Goal: Task Accomplishment & Management: Manage account settings

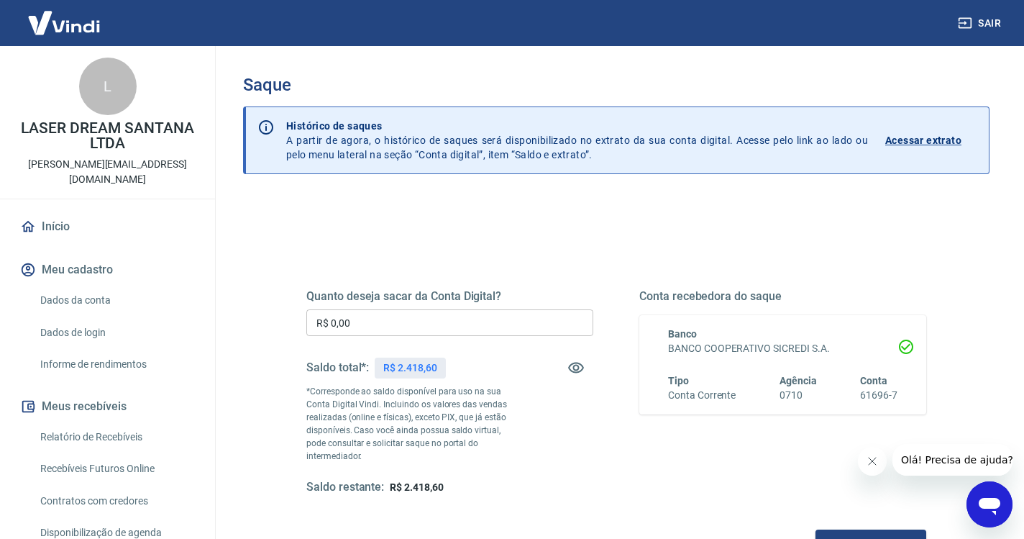
click at [401, 322] on input "R$ 0,00" at bounding box center [449, 322] width 287 height 27
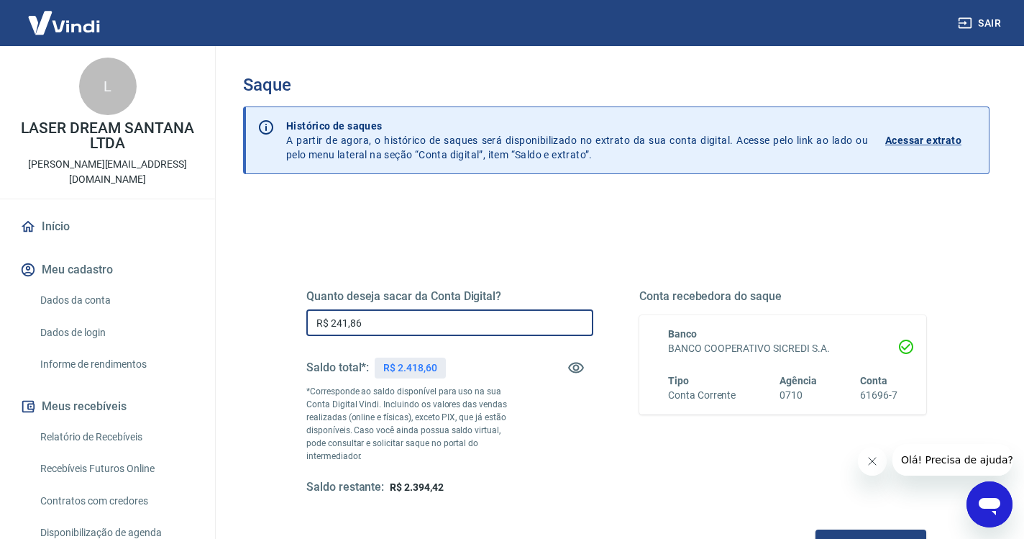
type input "R$ 2.418,60"
click at [816, 529] on button "Solicitar saque" at bounding box center [871, 542] width 111 height 27
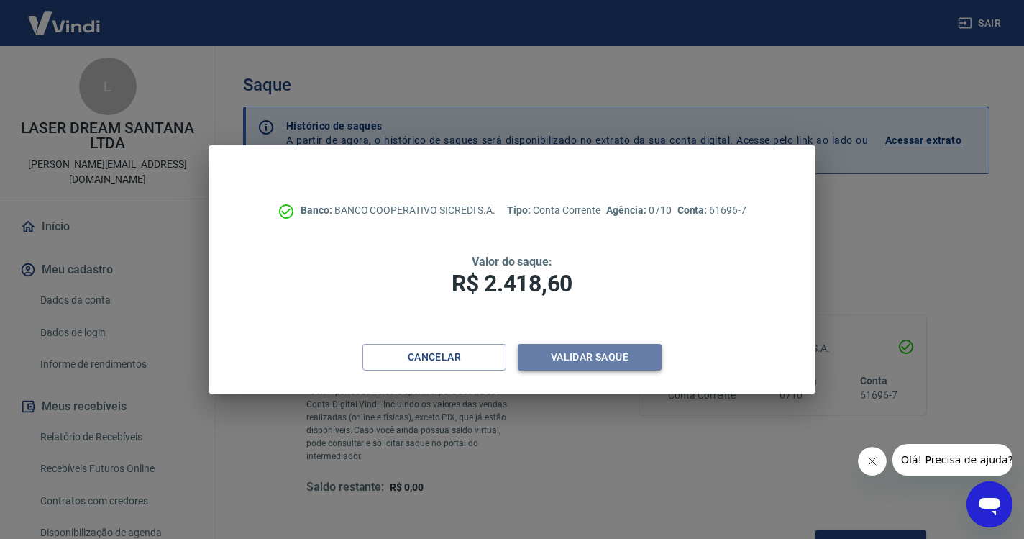
click at [601, 352] on button "Validar saque" at bounding box center [590, 357] width 144 height 27
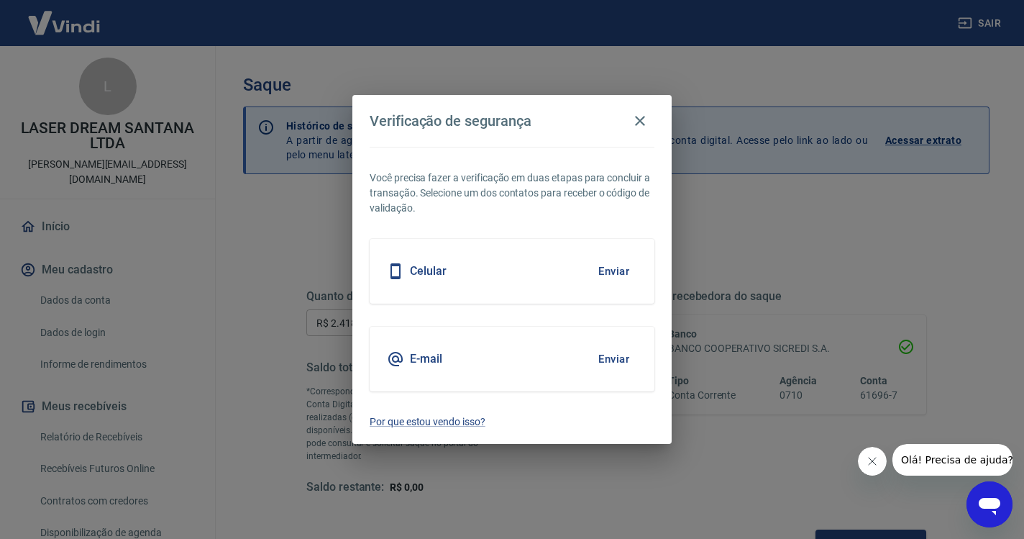
click at [607, 274] on button "Enviar" at bounding box center [613, 271] width 47 height 30
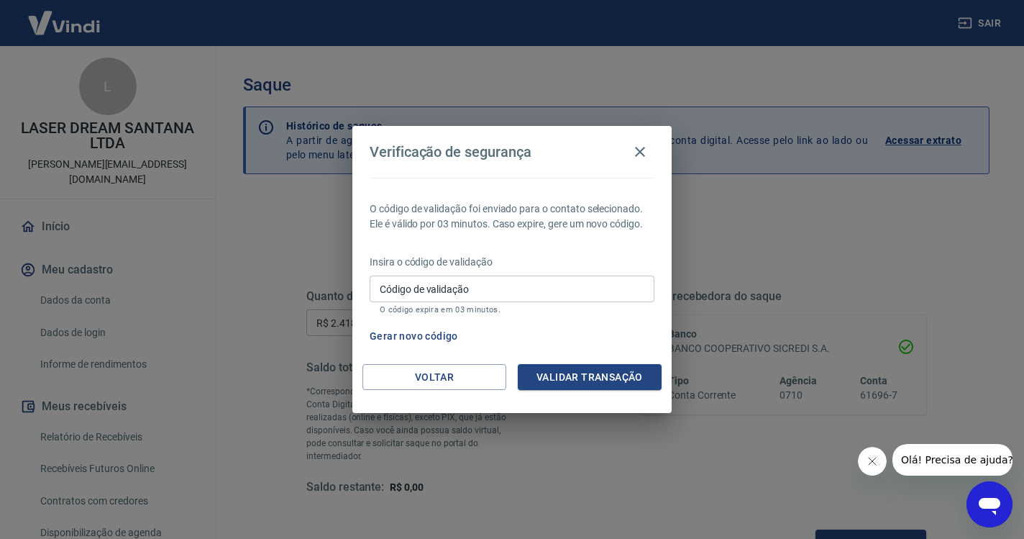
click at [523, 303] on div "Código de validação Código de validação O código expira em 03 minutos." at bounding box center [512, 294] width 285 height 39
click at [501, 281] on input "Código de validação" at bounding box center [512, 288] width 285 height 27
paste input "218915"
type input "218915"
click at [552, 376] on button "Validar transação" at bounding box center [590, 377] width 144 height 27
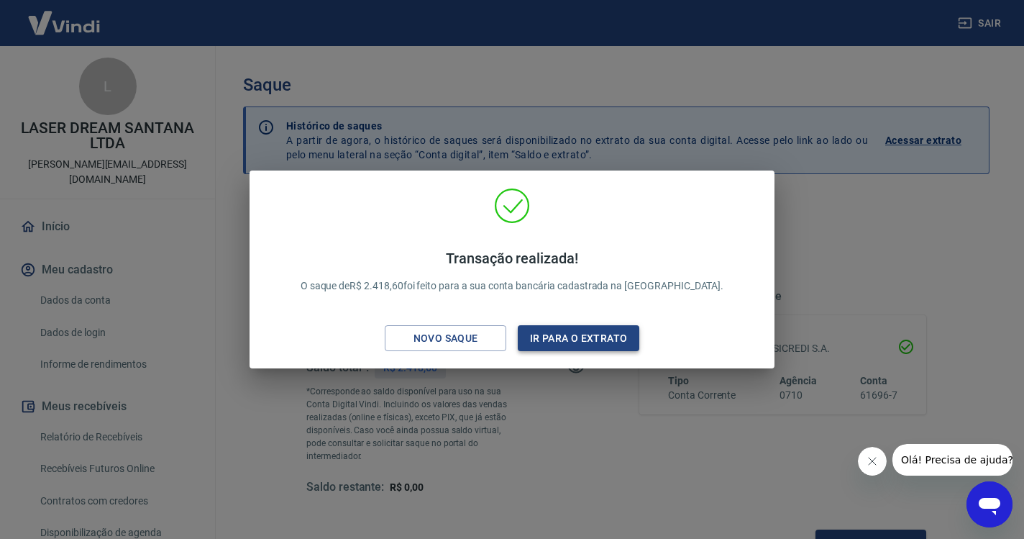
click at [613, 335] on button "Ir para o extrato" at bounding box center [579, 338] width 122 height 27
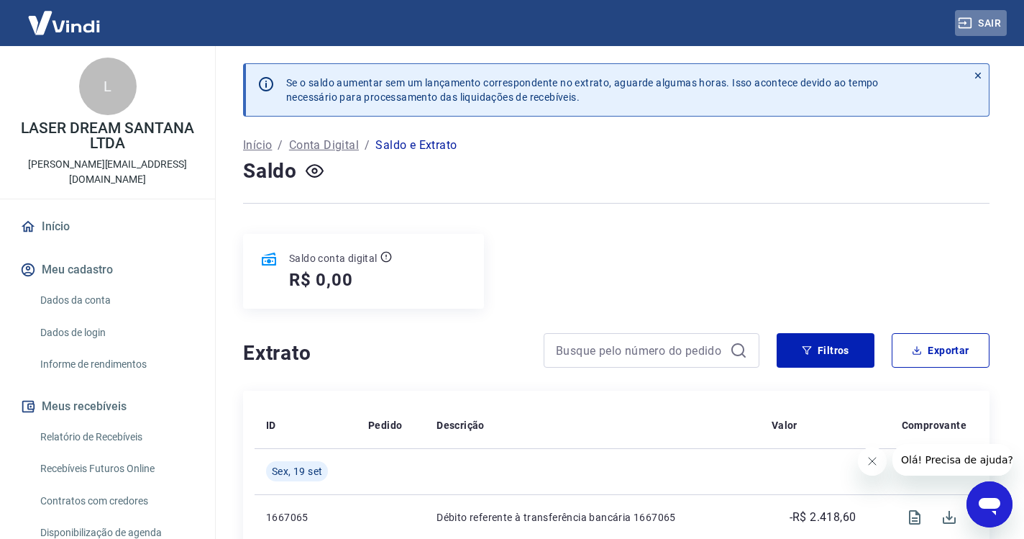
click at [971, 17] on icon "button" at bounding box center [965, 23] width 14 height 14
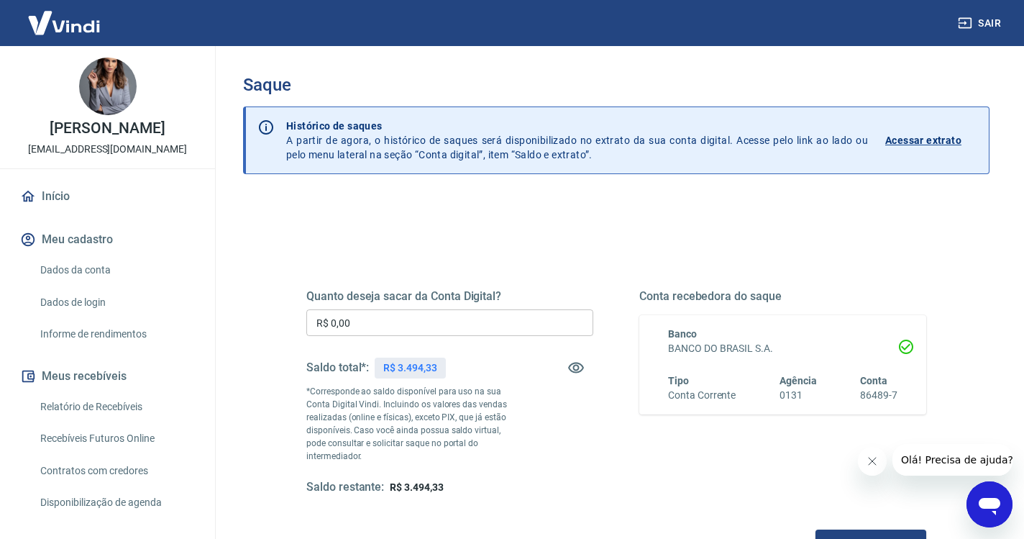
click at [411, 320] on input "R$ 0,00" at bounding box center [449, 322] width 287 height 27
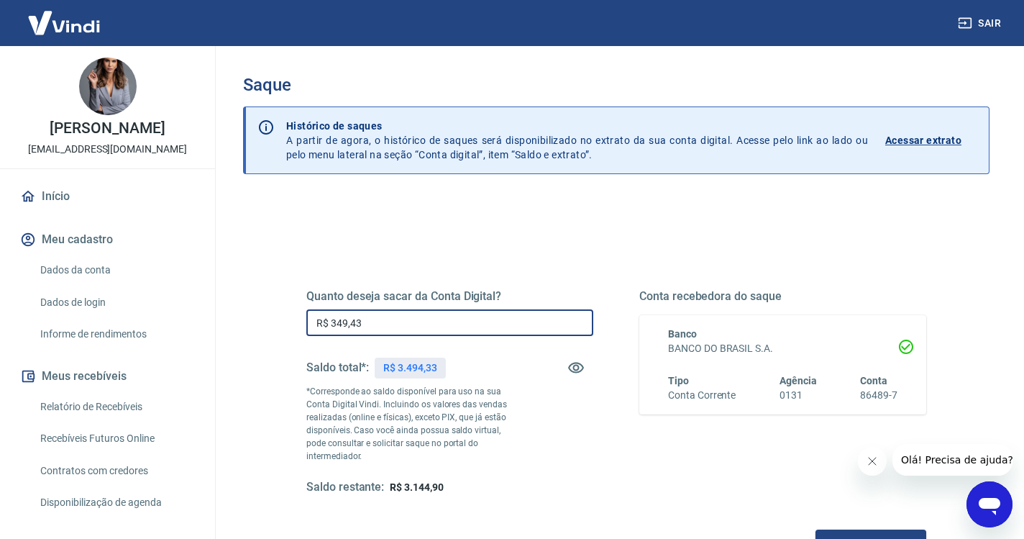
type input "R$ 3.494,33"
click at [816, 529] on button "Solicitar saque" at bounding box center [871, 542] width 111 height 27
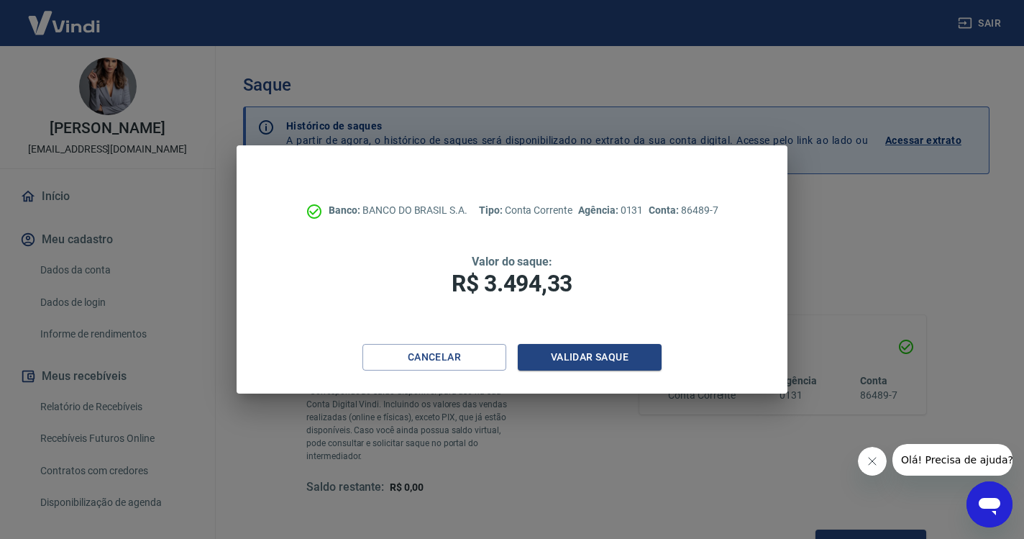
click at [557, 375] on div "Cancelar Validar saque" at bounding box center [512, 369] width 550 height 50
click at [568, 358] on button "Validar saque" at bounding box center [590, 357] width 144 height 27
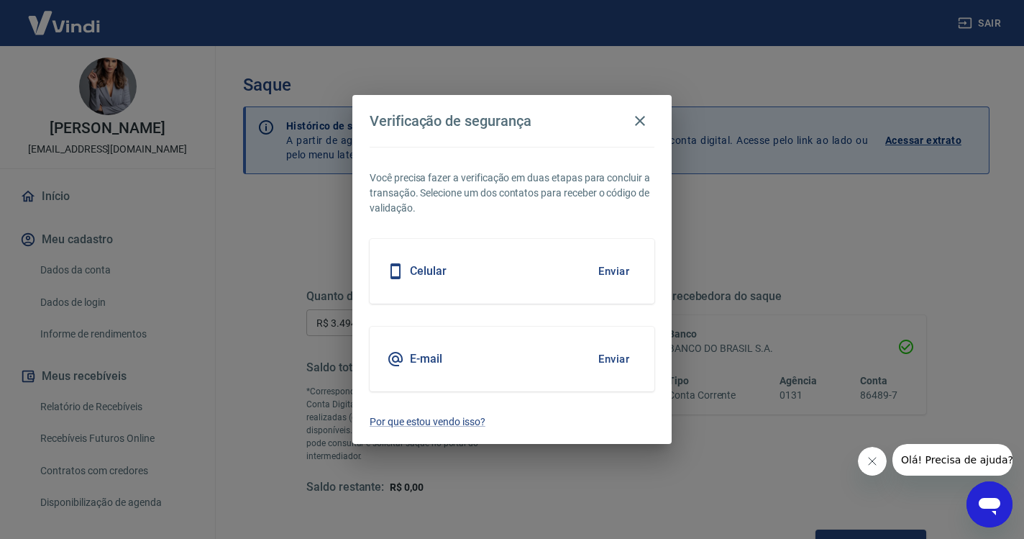
click at [617, 268] on button "Enviar" at bounding box center [613, 271] width 47 height 30
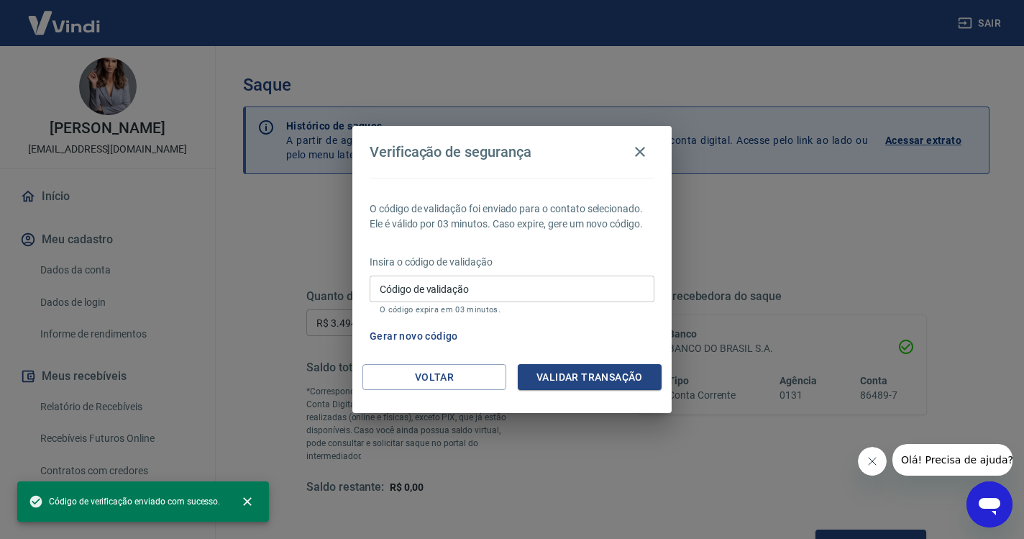
click at [557, 283] on input "Código de validação" at bounding box center [512, 288] width 285 height 27
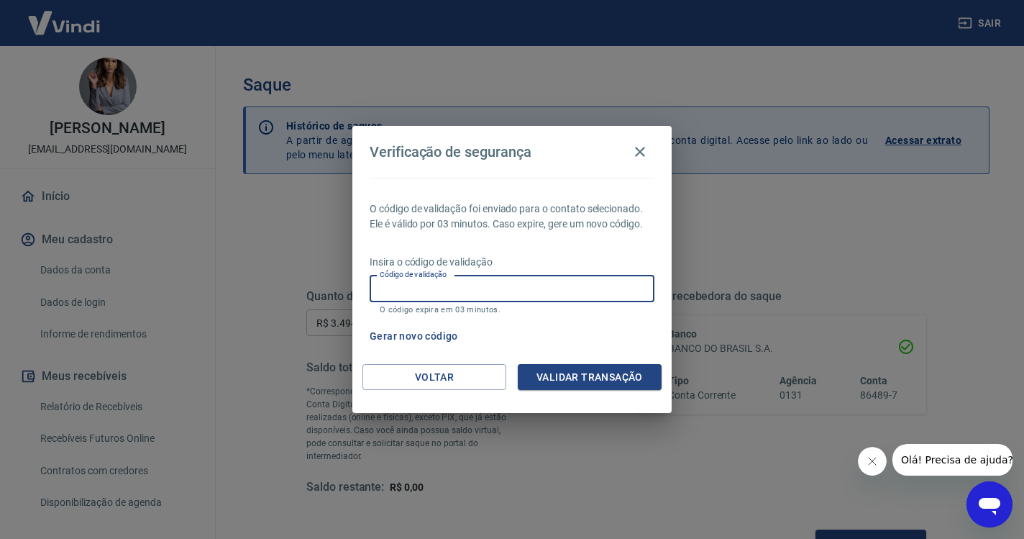
paste input "965508"
type input "965508"
click at [598, 362] on div "O código de validação foi enviado para o contato selecionado. Ele é válido por …" at bounding box center [511, 271] width 319 height 186
click at [593, 379] on button "Validar transação" at bounding box center [590, 377] width 144 height 27
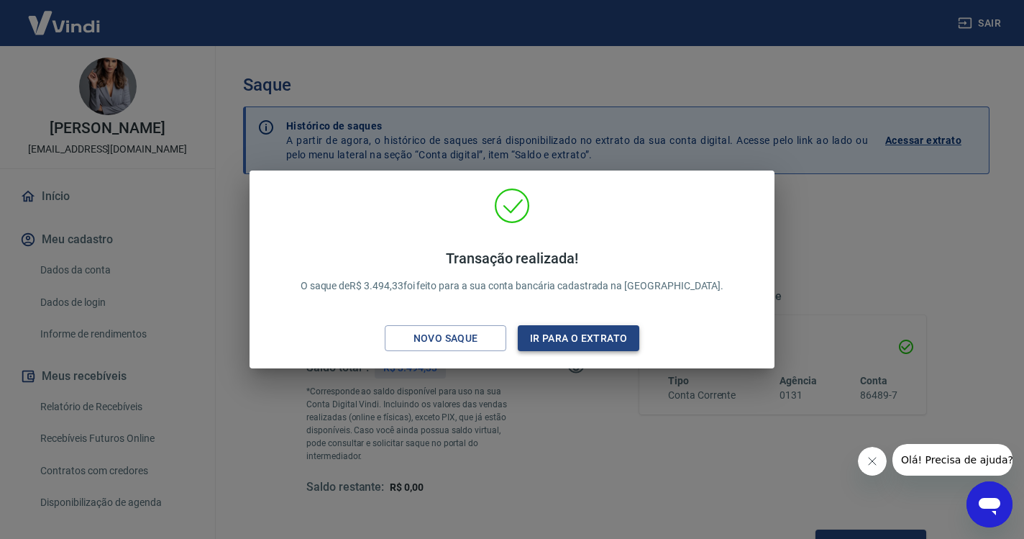
click at [601, 331] on button "Ir para o extrato" at bounding box center [579, 338] width 122 height 27
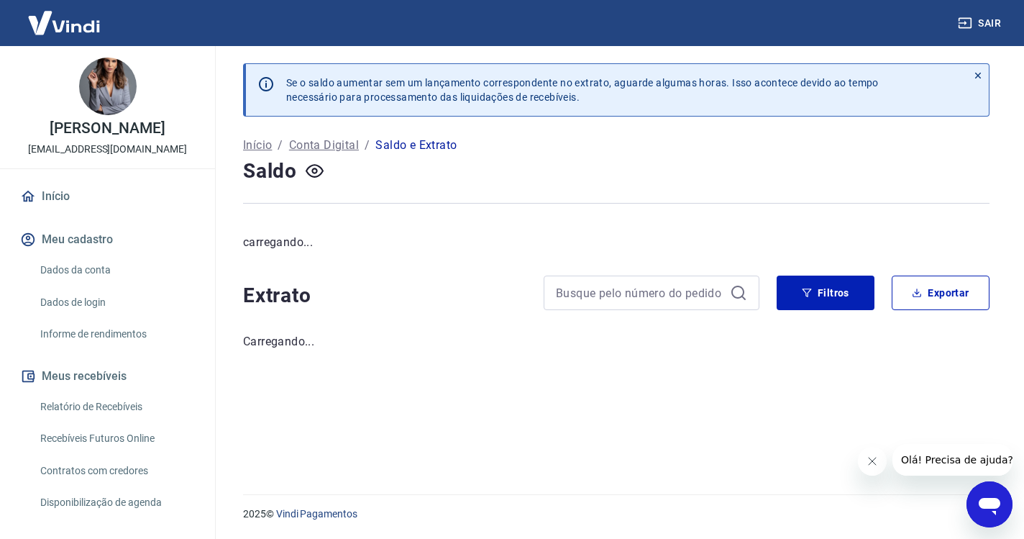
click at [99, 189] on link "Início" at bounding box center [107, 197] width 181 height 32
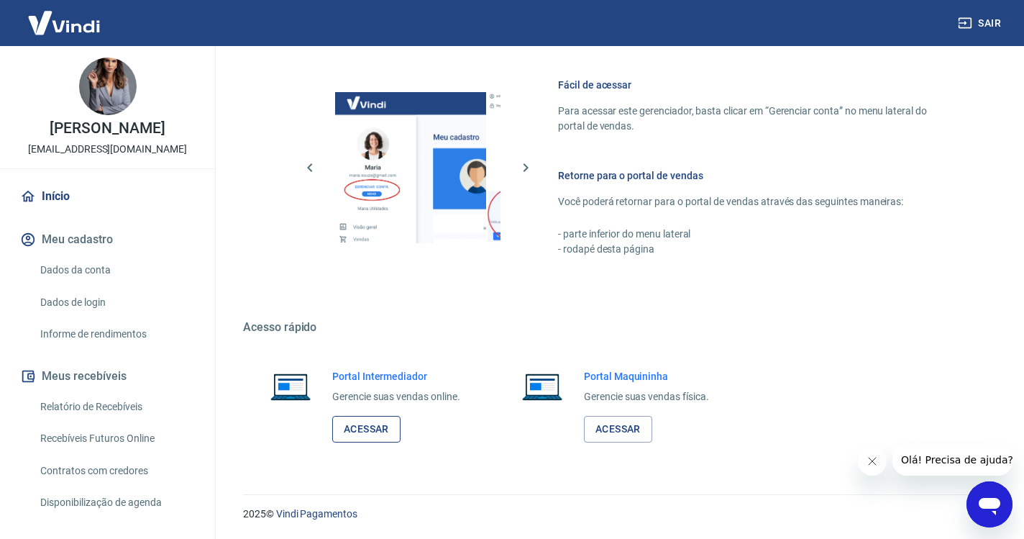
scroll to position [611, 0]
click at [381, 428] on link "Acessar" at bounding box center [366, 429] width 68 height 27
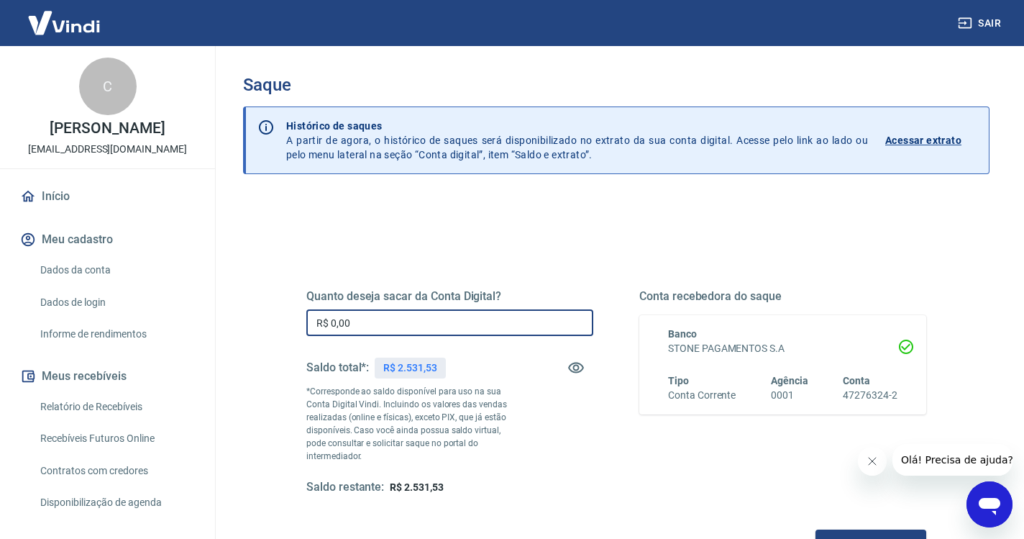
click at [472, 321] on input "R$ 0,00" at bounding box center [449, 322] width 287 height 27
type input "R$ 2.531,53"
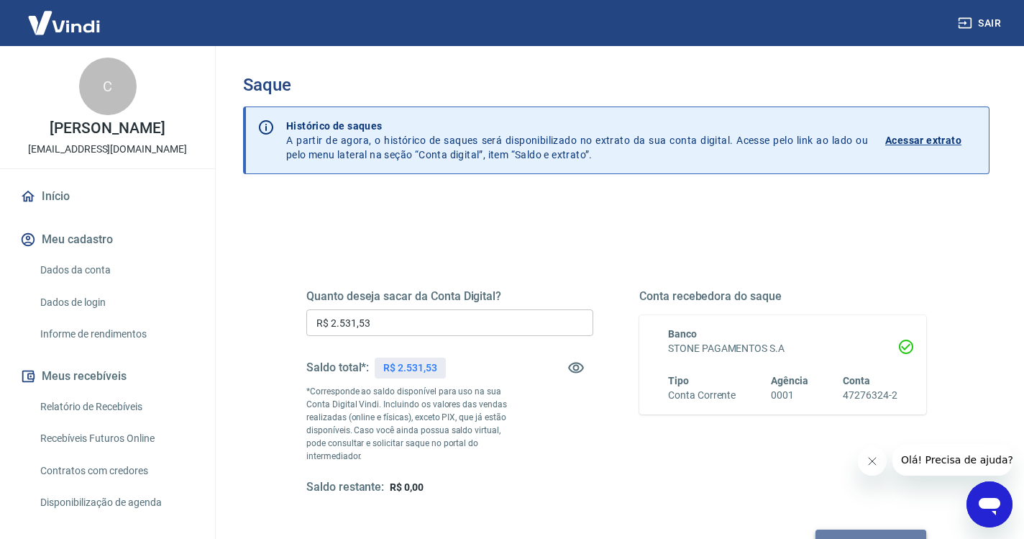
click at [816, 529] on button "Solicitar saque" at bounding box center [871, 542] width 111 height 27
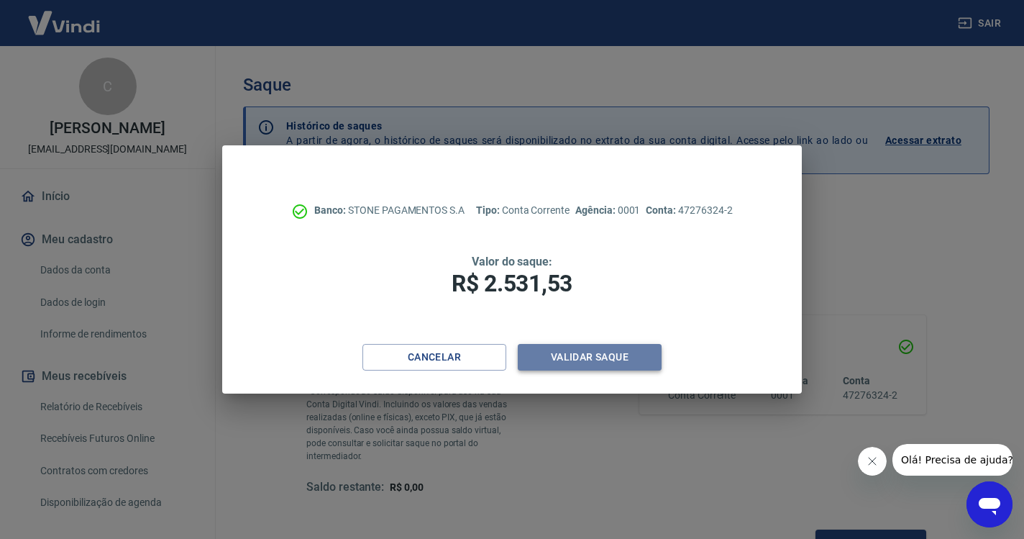
click at [630, 362] on button "Validar saque" at bounding box center [590, 357] width 144 height 27
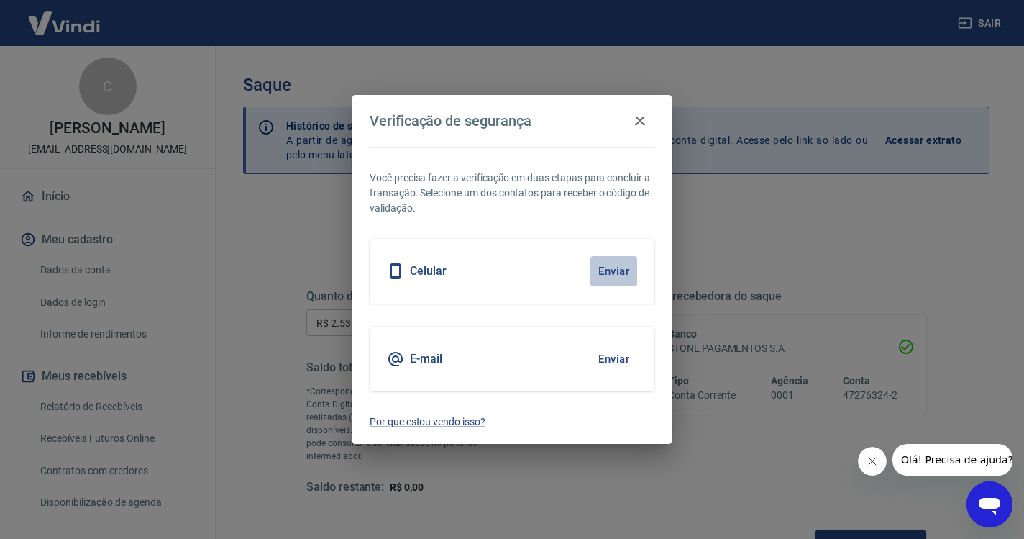
click at [622, 270] on button "Enviar" at bounding box center [613, 271] width 47 height 30
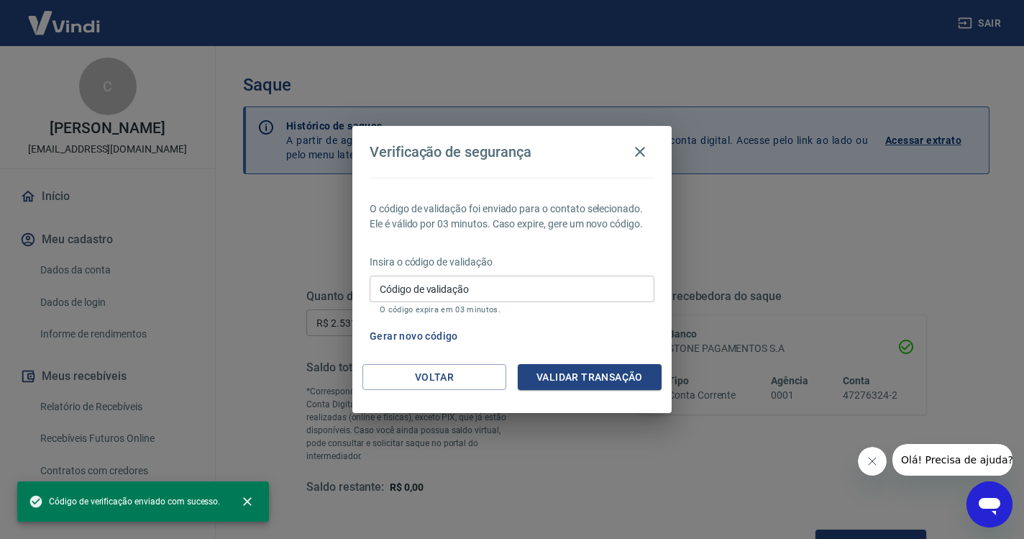
click at [547, 295] on input "Código de validação" at bounding box center [512, 288] width 285 height 27
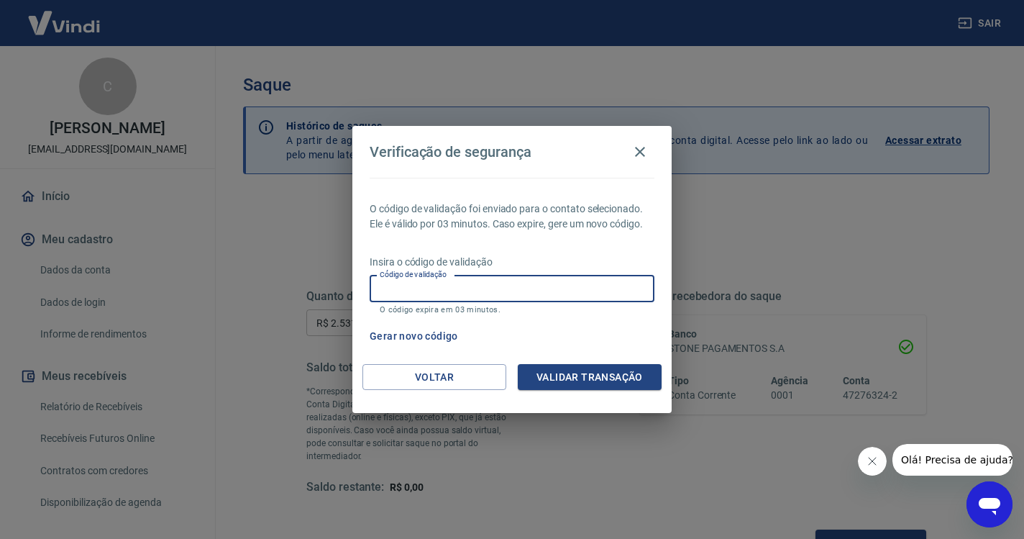
paste input "103318"
type input "103318"
click at [639, 382] on button "Validar transação" at bounding box center [590, 377] width 144 height 27
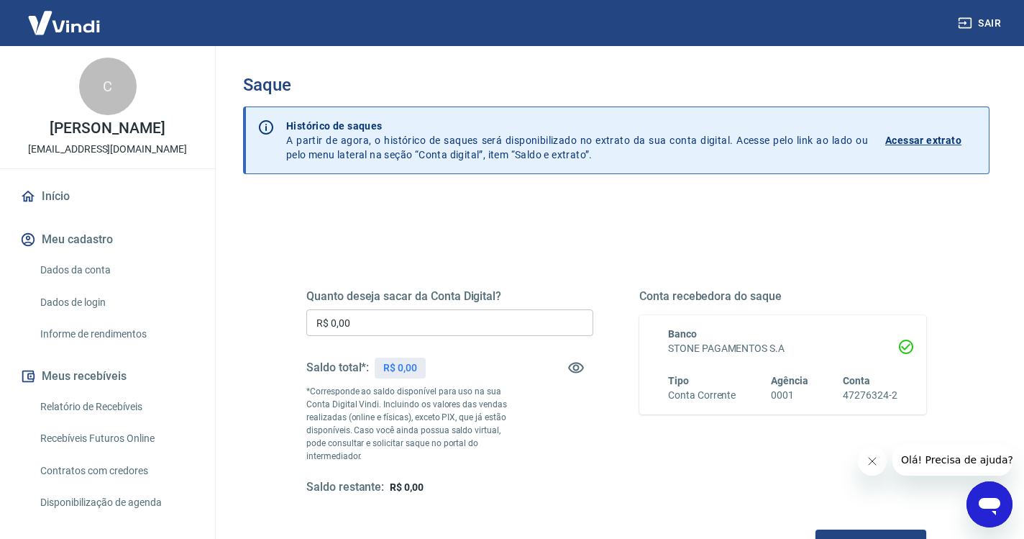
click at [408, 323] on input "R$ 0,00" at bounding box center [449, 322] width 287 height 27
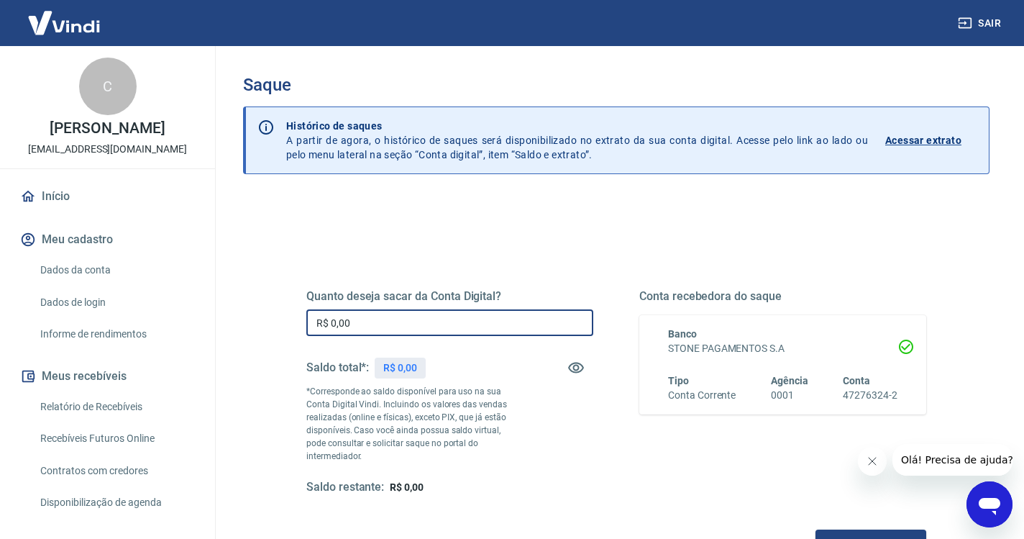
click at [56, 196] on link "Início" at bounding box center [107, 197] width 181 height 32
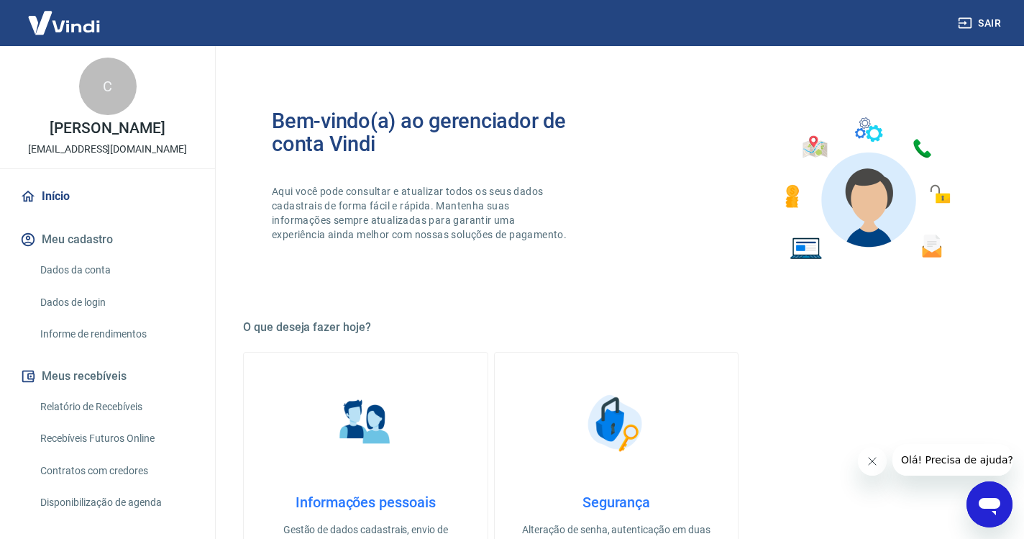
click at [965, 24] on icon "button" at bounding box center [965, 23] width 13 height 11
